Goal: Find specific page/section: Find specific page/section

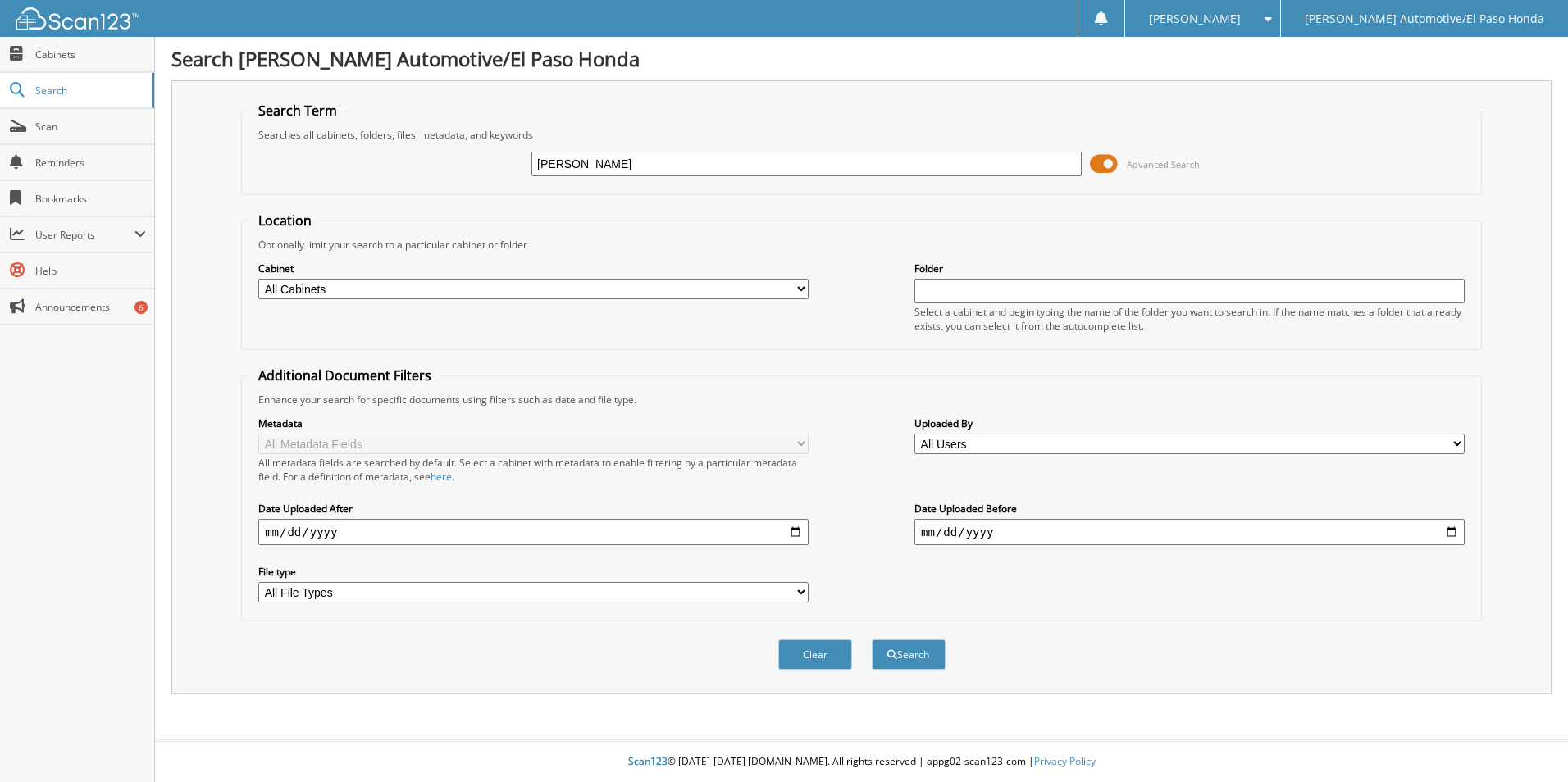
type input "[PERSON_NAME]"
click at [872, 639] on button "Search" at bounding box center [908, 654] width 74 height 31
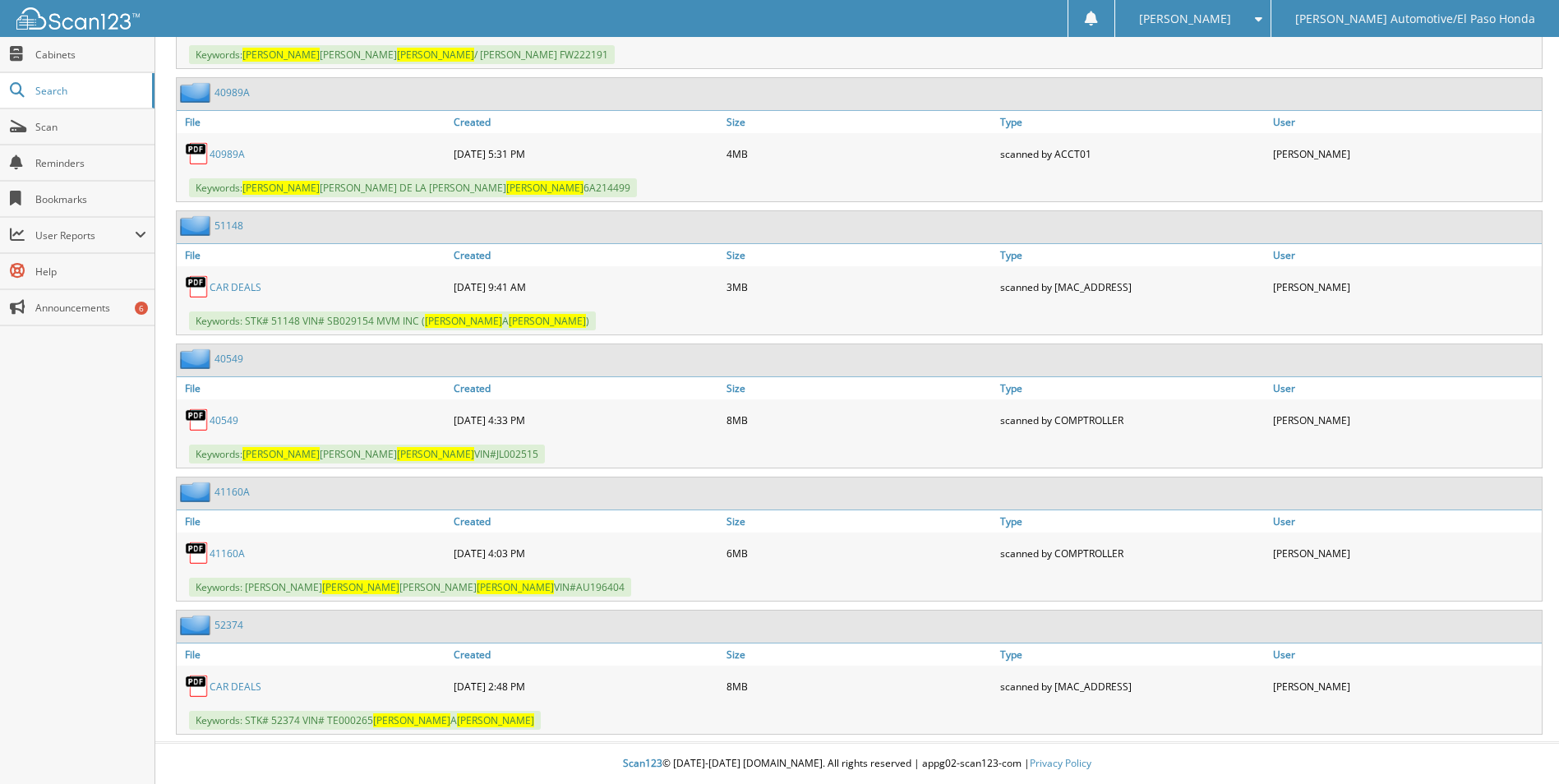
scroll to position [3045, 0]
click at [245, 685] on link "CAR DEALS" at bounding box center [235, 686] width 52 height 14
click at [253, 684] on link "CAR DEALS" at bounding box center [235, 686] width 52 height 14
